Goal: Information Seeking & Learning: Learn about a topic

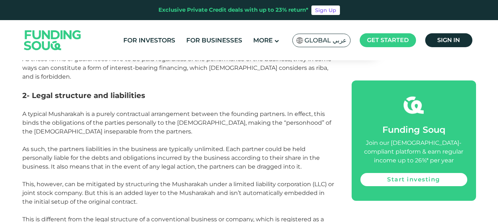
scroll to position [622, 0]
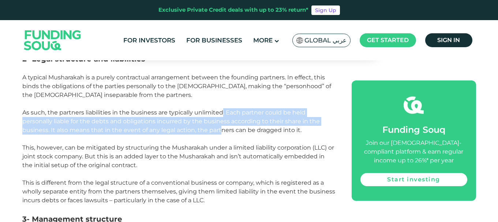
drag, startPoint x: 223, startPoint y: 103, endPoint x: 221, endPoint y: 126, distance: 22.4
click at [221, 126] on p "As such, the partners liabilities in the business are typically unlimited. Each…" at bounding box center [178, 121] width 313 height 26
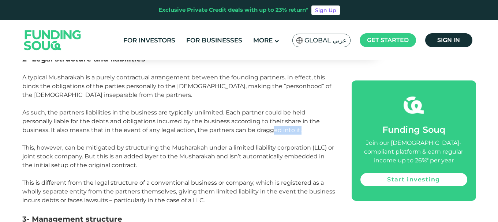
drag, startPoint x: 306, startPoint y: 123, endPoint x: 66, endPoint y: 111, distance: 240.9
click at [66, 111] on p "As such, the partners liabilities in the business are typically unlimited. Each…" at bounding box center [178, 121] width 313 height 26
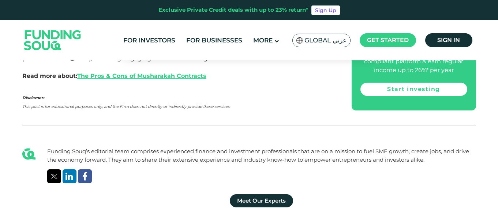
scroll to position [1061, 0]
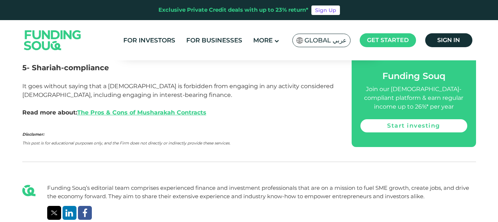
click at [166, 108] on p "Read more about: The Pros & Cons of Musharakah Contracts" at bounding box center [178, 112] width 313 height 9
click at [169, 109] on link "The Pros & Cons of Musharakah Contracts" at bounding box center [141, 112] width 129 height 7
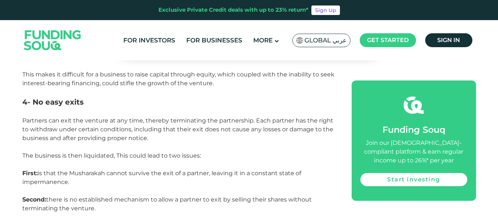
scroll to position [1097, 0]
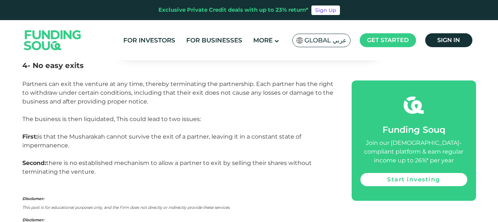
drag, startPoint x: 61, startPoint y: 92, endPoint x: 38, endPoint y: 111, distance: 29.9
click at [38, 115] on p "The business is then liquidated, This could lead to two issues: First: is that …" at bounding box center [178, 132] width 313 height 35
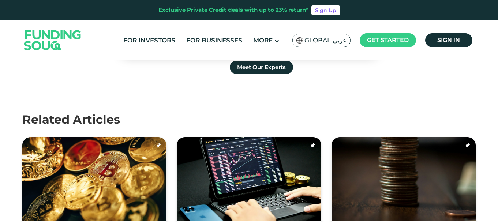
scroll to position [1353, 0]
